Goal: Task Accomplishment & Management: Use online tool/utility

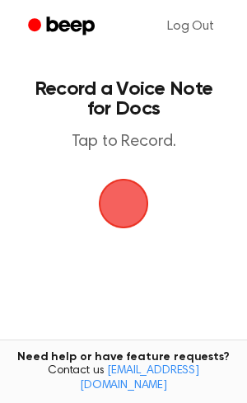
click at [107, 214] on span "button" at bounding box center [124, 204] width 90 height 90
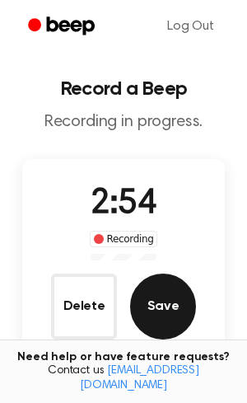
click at [189, 321] on button "Save" at bounding box center [163, 307] width 66 height 66
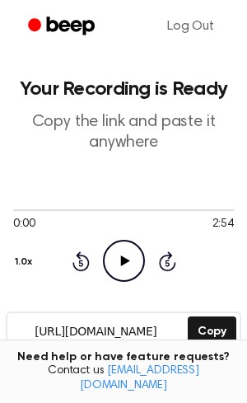
click at [117, 252] on icon "Play Audio" at bounding box center [124, 261] width 42 height 42
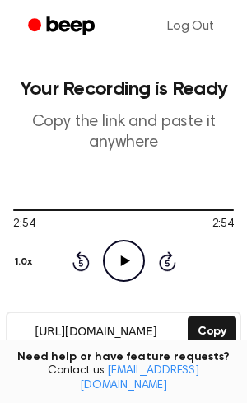
click at [131, 266] on icon "Play Audio" at bounding box center [124, 261] width 42 height 42
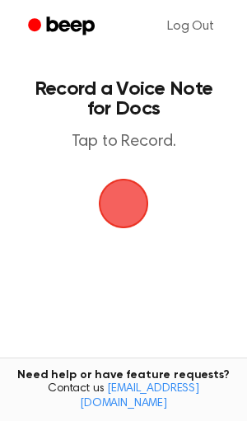
drag, startPoint x: 114, startPoint y: 209, endPoint x: 21, endPoint y: 210, distance: 93.2
click at [114, 209] on span "button" at bounding box center [123, 203] width 87 height 87
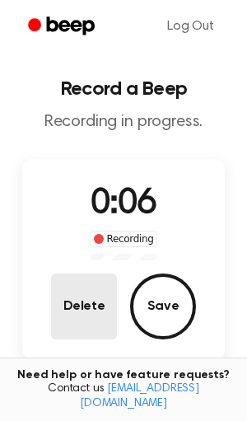
scroll to position [1, 0]
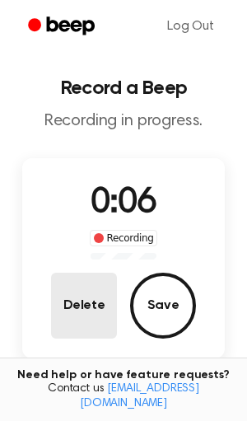
click at [92, 304] on button "Delete" at bounding box center [84, 306] width 66 height 66
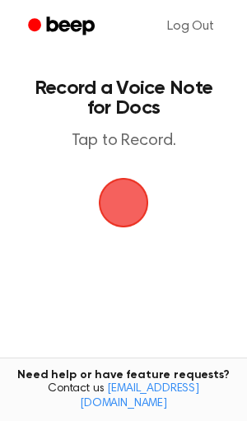
click at [134, 195] on span "button" at bounding box center [124, 203] width 56 height 56
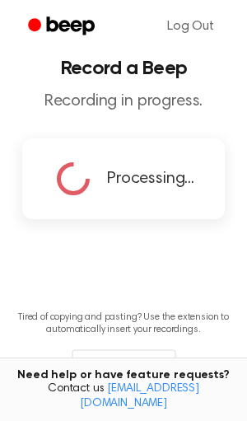
scroll to position [181, 0]
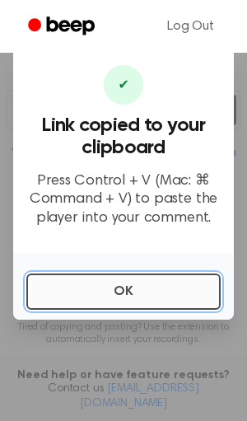
click at [139, 285] on button "OK" at bounding box center [123, 292] width 195 height 36
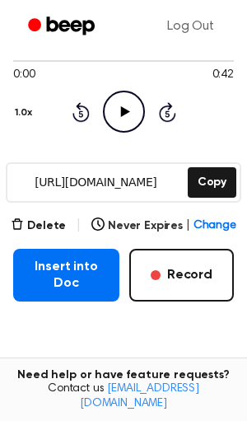
scroll to position [143, 0]
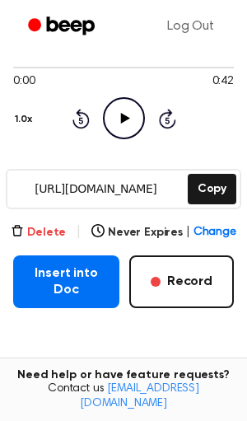
click at [33, 238] on button "Delete" at bounding box center [38, 232] width 55 height 17
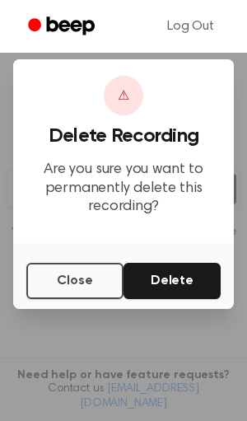
click at [175, 257] on div "Close Delete" at bounding box center [123, 276] width 221 height 66
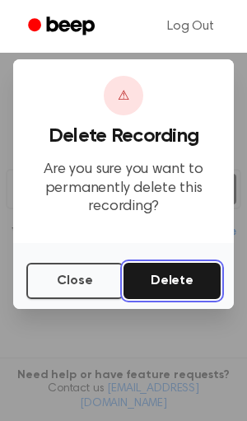
click at [177, 265] on button "Delete" at bounding box center [172, 281] width 97 height 36
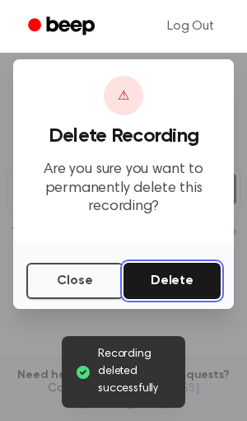
click at [165, 273] on button "Delete" at bounding box center [172, 281] width 97 height 36
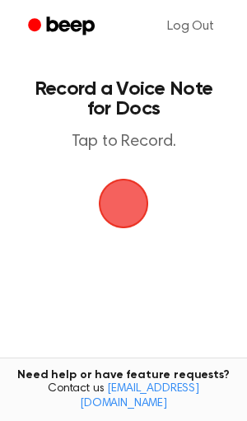
click at [133, 216] on span "button" at bounding box center [124, 204] width 46 height 46
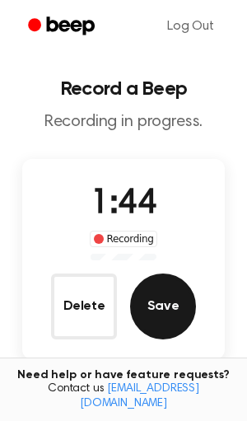
click at [183, 322] on button "Save" at bounding box center [163, 307] width 66 height 66
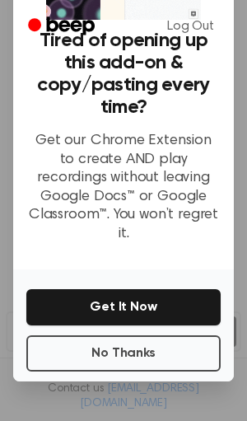
scroll to position [153, 0]
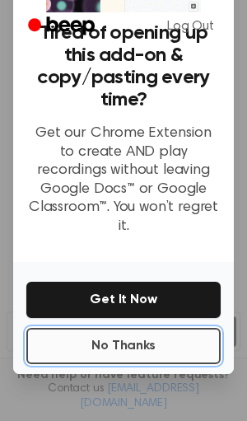
click at [136, 337] on button "No Thanks" at bounding box center [123, 346] width 195 height 36
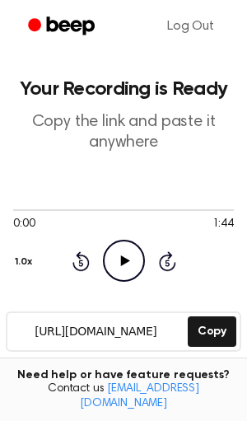
click at [122, 271] on icon "Play Audio" at bounding box center [124, 261] width 42 height 42
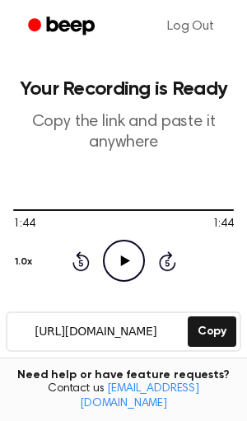
scroll to position [1, 0]
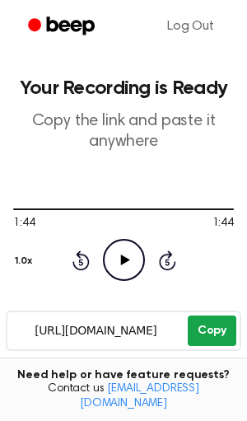
click at [216, 338] on button "Copy" at bounding box center [212, 331] width 49 height 31
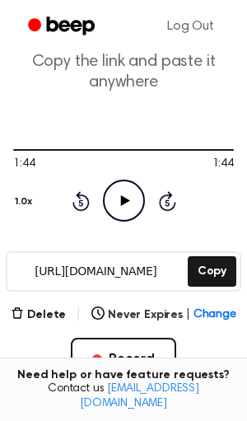
scroll to position [64, 0]
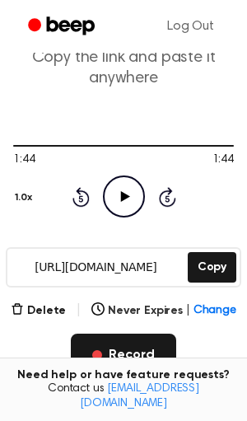
click at [86, 344] on button "Record" at bounding box center [123, 355] width 105 height 43
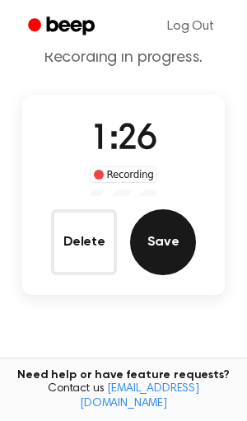
click at [162, 233] on button "Save" at bounding box center [163, 243] width 66 height 66
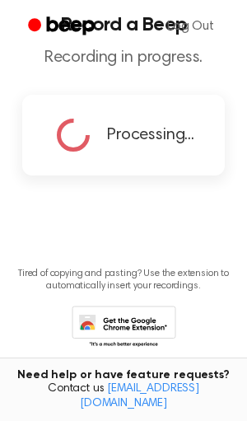
scroll to position [0, 0]
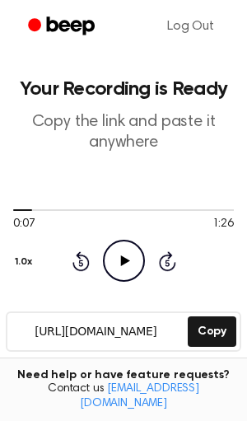
click at [78, 257] on icon at bounding box center [81, 262] width 17 height 20
click at [116, 261] on icon "Play Audio" at bounding box center [124, 261] width 42 height 42
drag, startPoint x: 19, startPoint y: 210, endPoint x: 209, endPoint y: 218, distance: 189.9
click at [209, 218] on div "0:03 1:26 Your browser does not support the [object Object] element." at bounding box center [123, 218] width 221 height 31
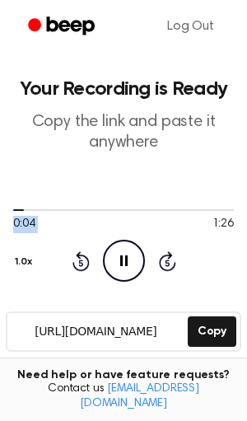
click at [31, 216] on span "0:04" at bounding box center [23, 224] width 21 height 17
drag, startPoint x: 21, startPoint y: 213, endPoint x: 100, endPoint y: 212, distance: 78.4
click at [100, 212] on div at bounding box center [123, 209] width 221 height 13
click at [195, 214] on div at bounding box center [123, 209] width 221 height 13
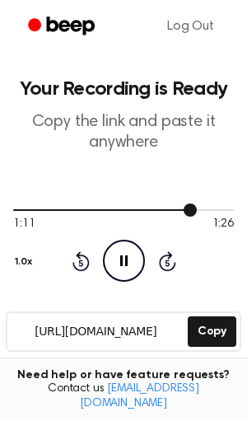
click at [233, 213] on div at bounding box center [123, 209] width 221 height 13
drag, startPoint x: 230, startPoint y: 214, endPoint x: 18, endPoint y: 222, distance: 212.1
click at [18, 222] on div "1:26 1:26 Your browser does not support the [object Object] element." at bounding box center [123, 218] width 221 height 31
click at [122, 270] on icon "Play Audio" at bounding box center [124, 261] width 42 height 42
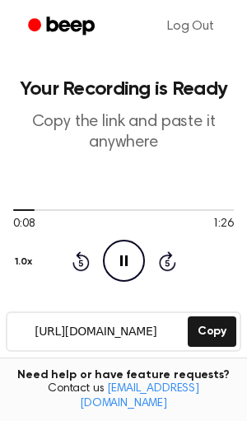
click at [138, 246] on circle at bounding box center [124, 261] width 40 height 40
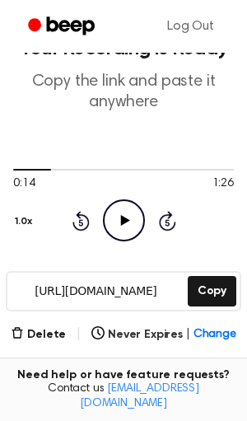
click at [23, 217] on button "1.0x" at bounding box center [25, 222] width 25 height 28
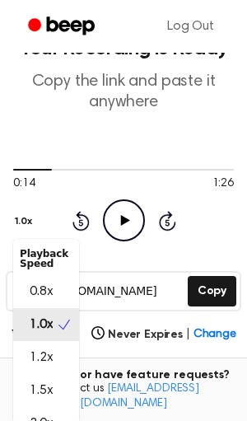
click at [24, 219] on button "1.0x" at bounding box center [25, 222] width 25 height 28
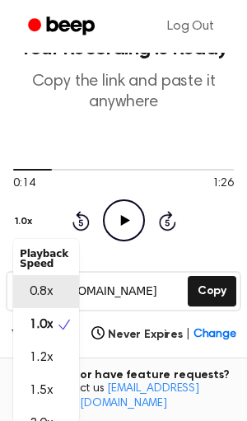
click at [54, 281] on div "0.8x" at bounding box center [46, 291] width 66 height 33
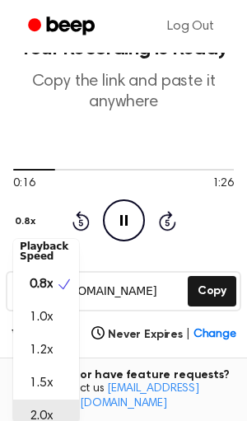
scroll to position [42, 0]
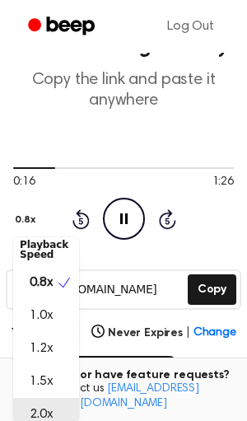
click at [26, 417] on div "2.0x" at bounding box center [46, 414] width 66 height 33
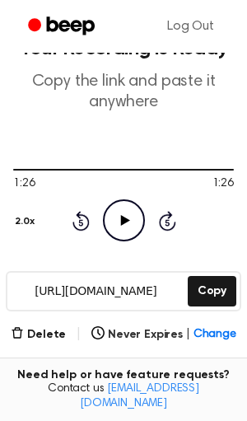
click at [119, 208] on icon "Play Audio" at bounding box center [124, 221] width 42 height 42
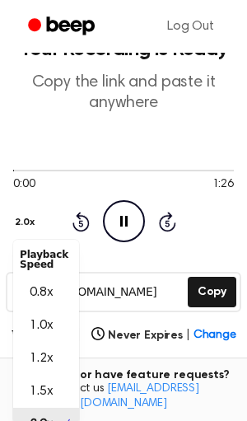
scroll to position [42, 0]
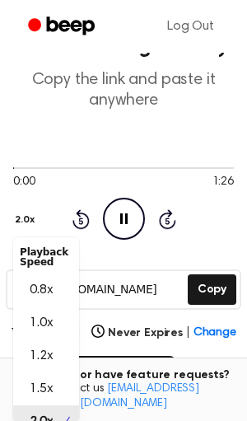
click at [34, 225] on button "2.0x" at bounding box center [26, 220] width 27 height 28
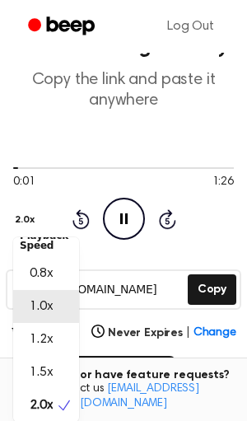
click at [38, 310] on span "1.0x" at bounding box center [41, 307] width 23 height 20
